Goal: Communication & Community: Connect with others

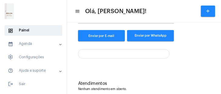
scroll to position [99, 0]
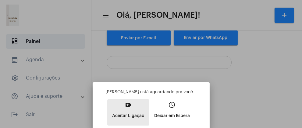
click at [137, 103] on button "video_call Aceitar Ligação" at bounding box center [128, 112] width 42 height 26
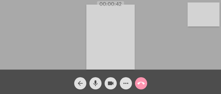
click at [68, 59] on div "Acessando Câmera e Microfone..." at bounding box center [111, 36] width 220 height 69
click at [95, 82] on mat-icon "mic" at bounding box center [95, 83] width 7 height 7
click at [51, 41] on div "Acessando Câmera e Microfone..." at bounding box center [111, 36] width 220 height 69
click at [202, 15] on video at bounding box center [204, 14] width 32 height 24
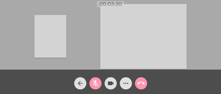
click at [53, 36] on video at bounding box center [50, 36] width 32 height 43
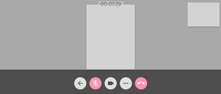
click at [96, 80] on mat-icon "mic_off" at bounding box center [95, 83] width 7 height 7
click at [96, 80] on mat-icon "mic" at bounding box center [95, 83] width 7 height 7
click at [96, 80] on mat-icon "mic_off" at bounding box center [95, 83] width 7 height 7
click at [96, 80] on mat-icon "mic" at bounding box center [95, 83] width 7 height 7
click at [96, 80] on mat-icon "mic_off" at bounding box center [95, 83] width 7 height 7
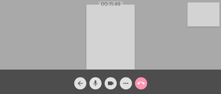
click at [96, 80] on mat-icon "mic" at bounding box center [95, 83] width 7 height 7
click at [96, 84] on mat-icon "mic_off" at bounding box center [95, 83] width 7 height 7
click at [96, 84] on mat-icon "mic" at bounding box center [95, 83] width 7 height 7
click at [96, 84] on mat-icon "mic_off" at bounding box center [95, 83] width 7 height 7
click at [63, 47] on div "Acessando Câmera e Microfone..." at bounding box center [111, 36] width 220 height 69
